Goal: Find specific page/section: Find specific page/section

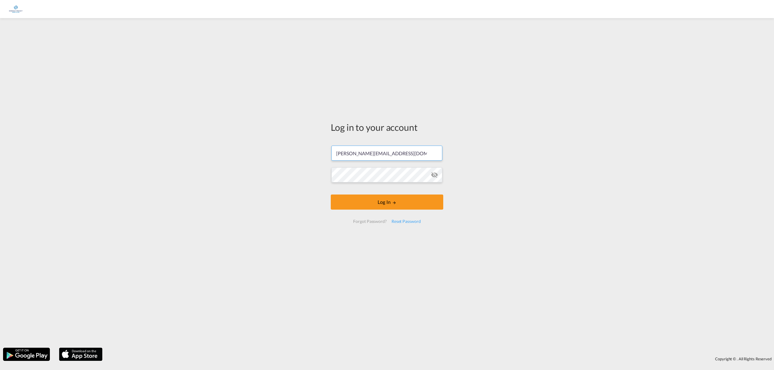
drag, startPoint x: 403, startPoint y: 152, endPoint x: 225, endPoint y: 144, distance: 178.3
click at [225, 144] on div "Log in to your account [PERSON_NAME][EMAIL_ADDRESS][DOMAIN_NAME] Log In Forgot …" at bounding box center [387, 183] width 774 height 324
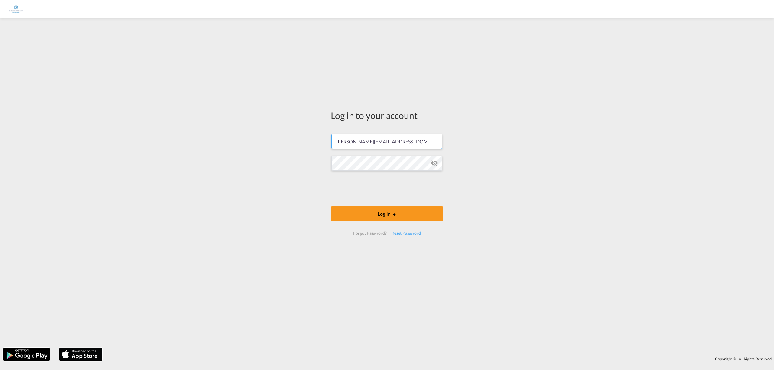
click at [409, 145] on input "[PERSON_NAME][EMAIL_ADDRESS][DOMAIN_NAME]" at bounding box center [386, 141] width 111 height 15
click at [426, 141] on input "[PERSON_NAME][EMAIL_ADDRESS][DOMAIN_NAME]" at bounding box center [386, 141] width 111 height 15
drag, startPoint x: 363, startPoint y: 142, endPoint x: 303, endPoint y: 146, distance: 60.0
click at [303, 146] on div "Log in to your account [PERSON_NAME][EMAIL_ADDRESS][DOMAIN_NAME] Log In Forgot …" at bounding box center [387, 183] width 774 height 324
type input "[PERSON_NAME][EMAIL_ADDRESS][PERSON_NAME][DOMAIN_NAME]"
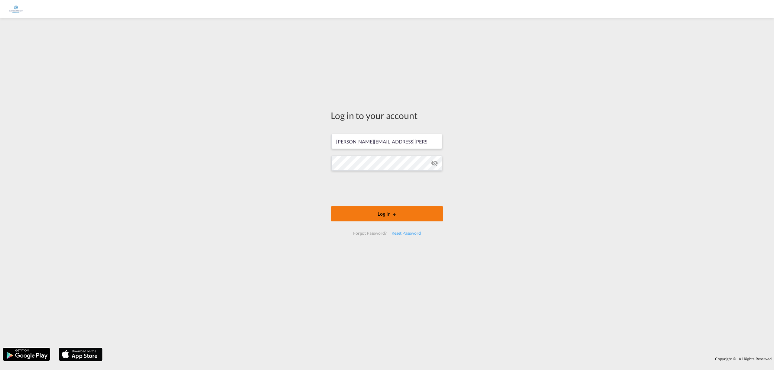
click at [403, 216] on button "Log In" at bounding box center [387, 214] width 113 height 15
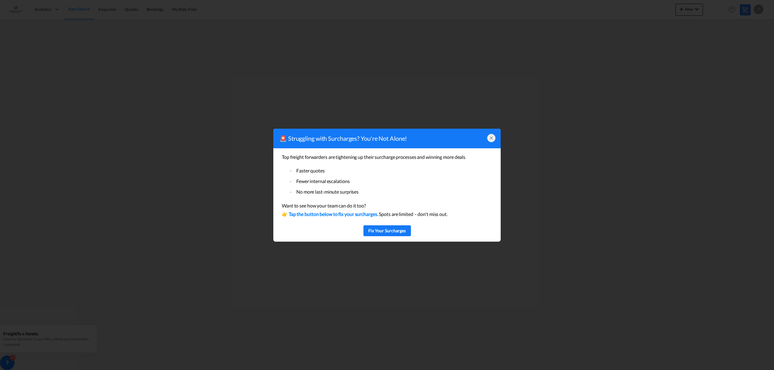
click at [492, 137] on icon at bounding box center [491, 138] width 5 height 5
